Goal: Task Accomplishment & Management: Use online tool/utility

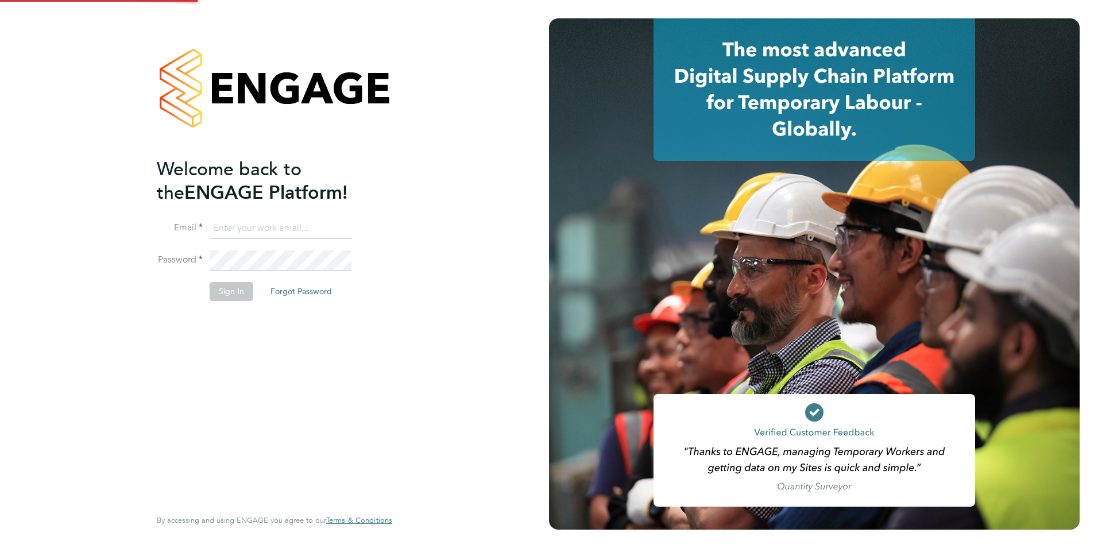
type input "[PERSON_NAME][EMAIL_ADDRESS][DOMAIN_NAME]"
click at [384, 364] on div "Welcome back to the ENGAGE Platform! Email [PERSON_NAME][EMAIL_ADDRESS][DOMAIN_…" at bounding box center [274, 271] width 235 height 507
click at [246, 302] on li "Sign In Forgot Password" at bounding box center [269, 297] width 224 height 30
click at [238, 291] on button "Sign In" at bounding box center [232, 291] width 44 height 18
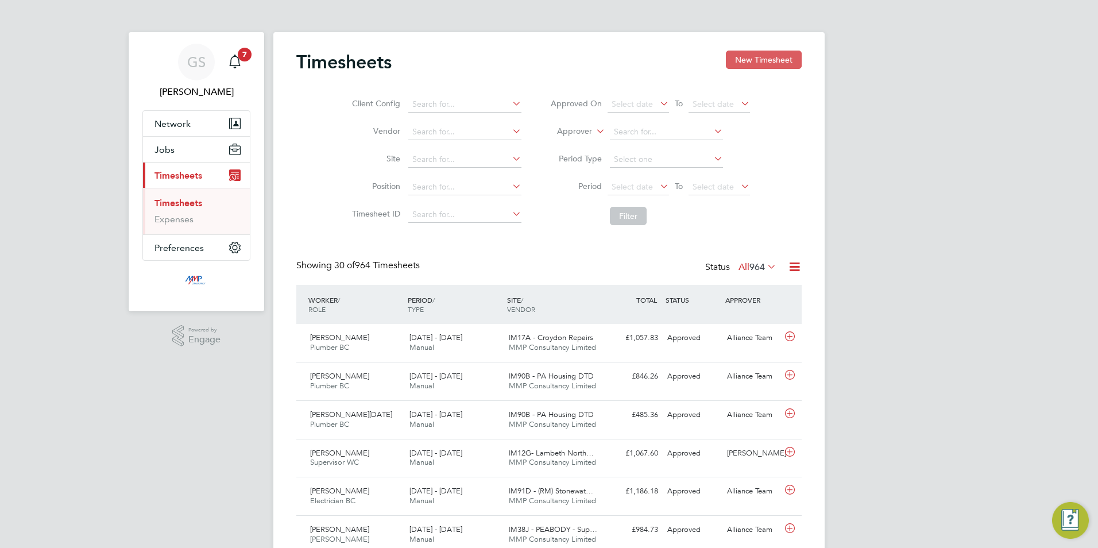
click at [740, 63] on button "New Timesheet" at bounding box center [764, 60] width 76 height 18
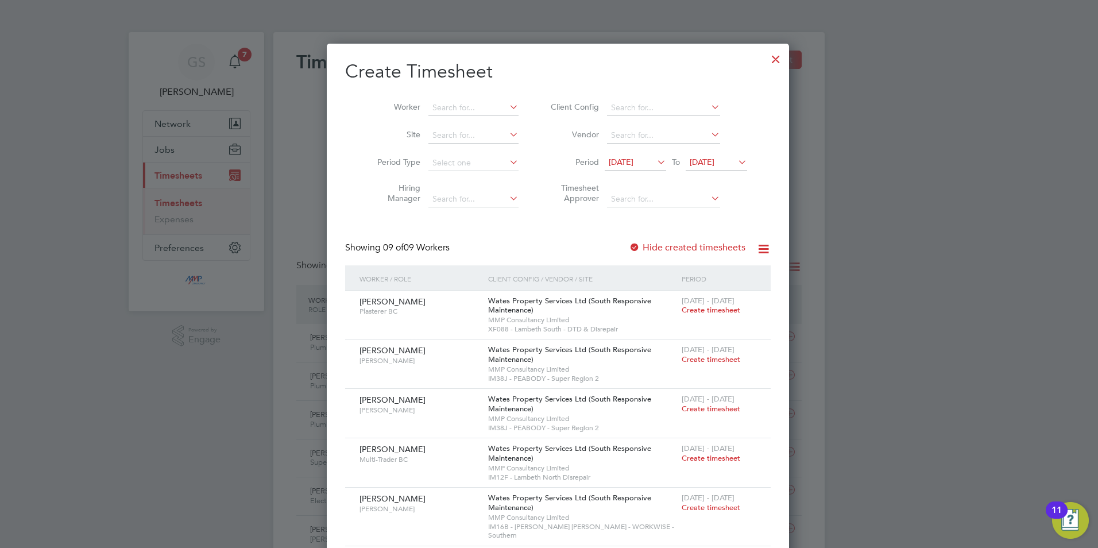
click at [766, 67] on div at bounding box center [776, 56] width 21 height 21
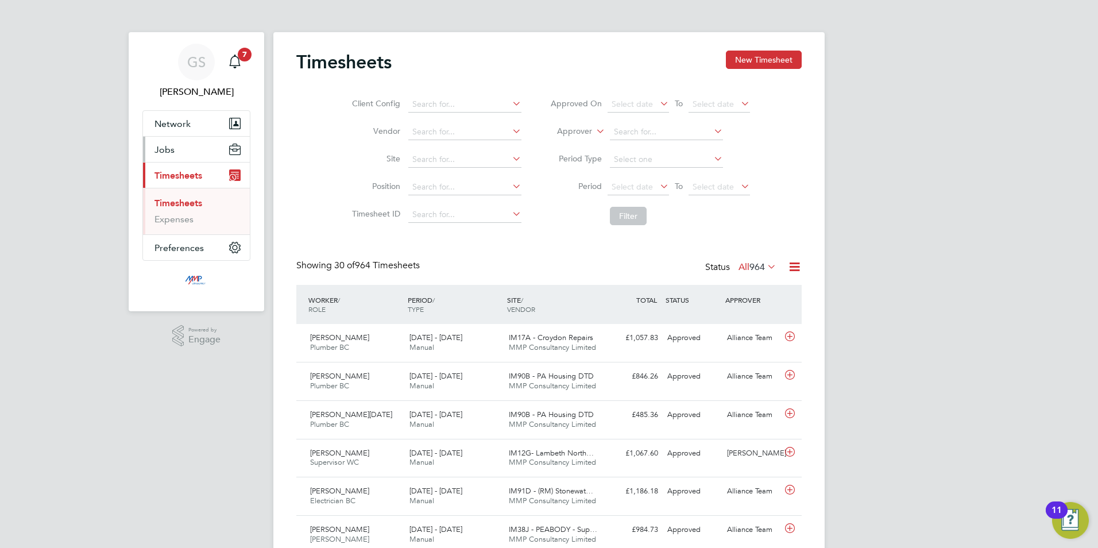
click at [193, 142] on button "Jobs" at bounding box center [196, 149] width 107 height 25
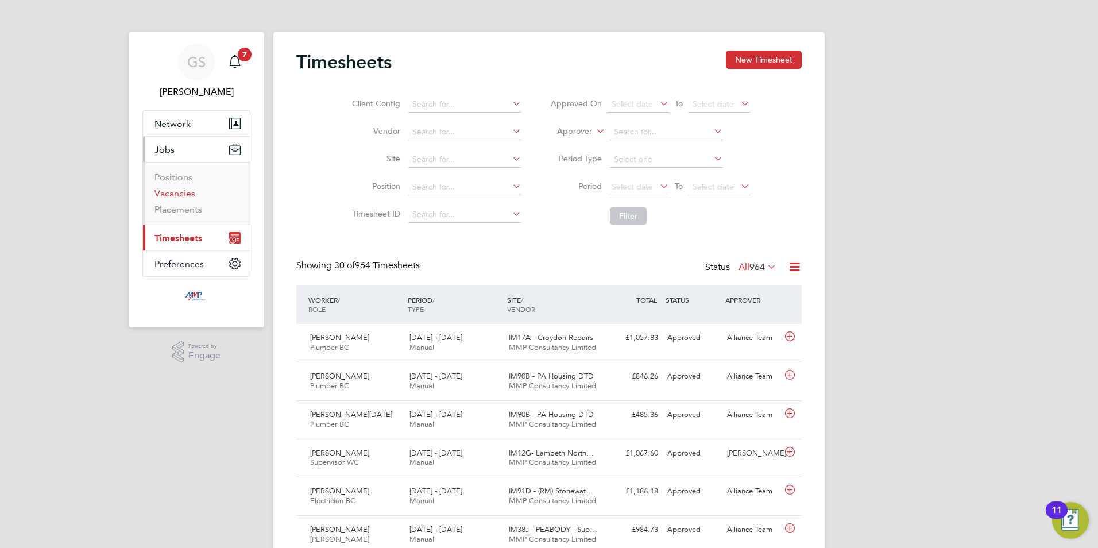
click at [187, 188] on link "Vacancies" at bounding box center [175, 193] width 41 height 11
